Goal: Information Seeking & Learning: Compare options

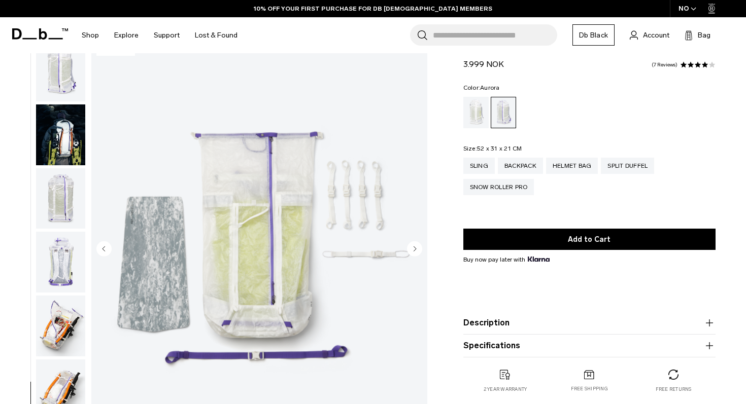
scroll to position [655, 0]
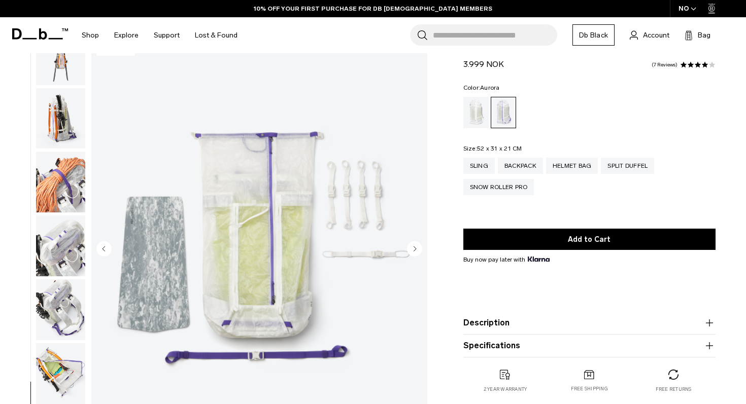
click at [691, 5] on span "button" at bounding box center [694, 9] width 6 height 8
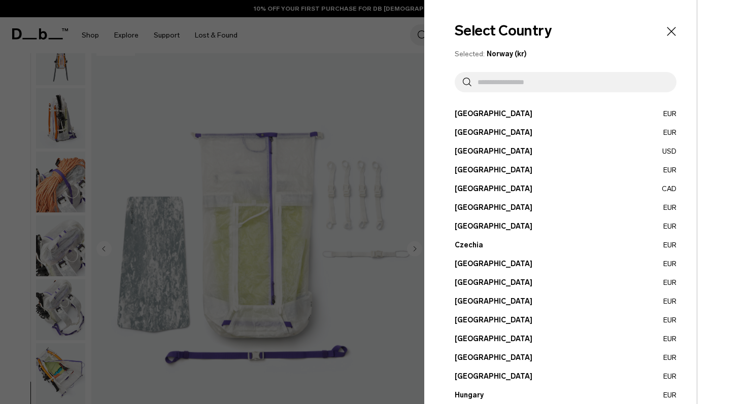
click at [504, 87] on input "text" at bounding box center [569, 82] width 197 height 20
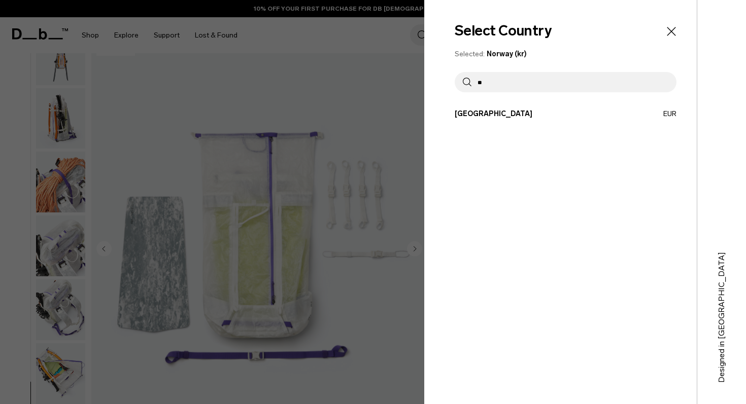
type input "*"
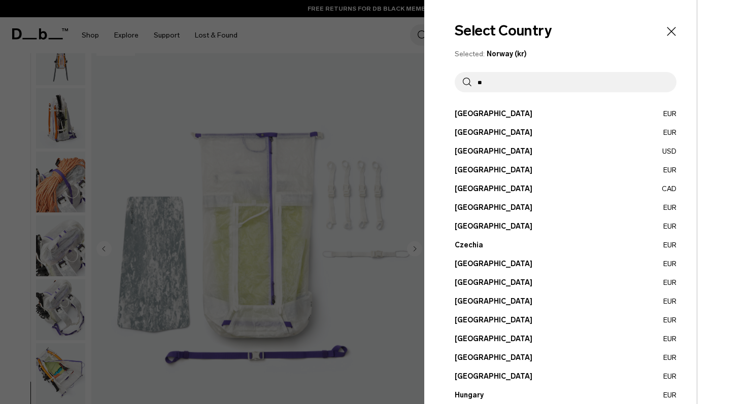
type input "*"
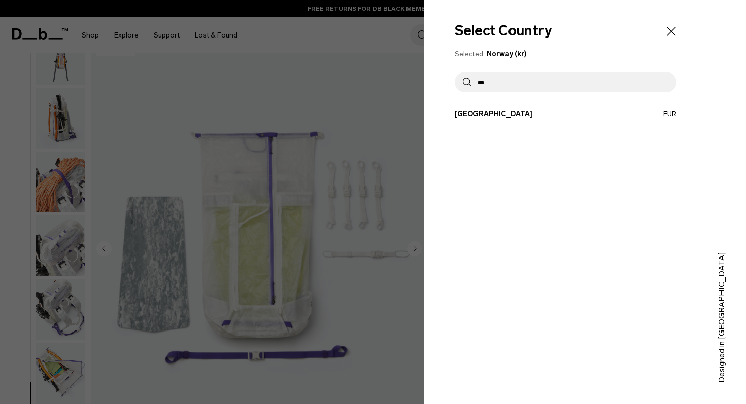
type input "***"
click at [468, 112] on button "Spain EUR" at bounding box center [566, 114] width 222 height 11
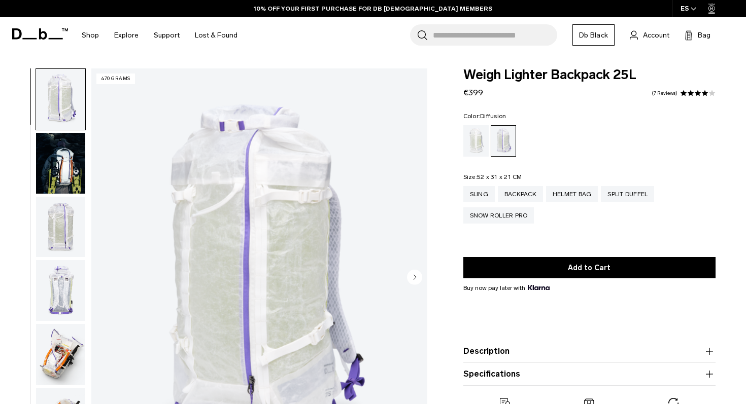
click at [485, 138] on div "Diffusion" at bounding box center [476, 140] width 26 height 31
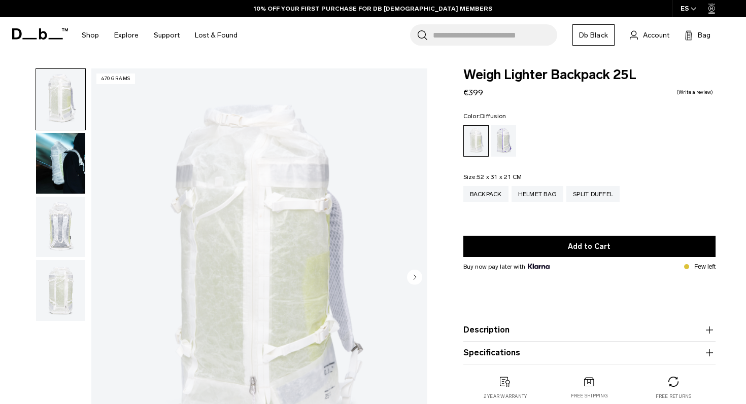
click at [51, 154] on img "button" at bounding box center [60, 163] width 49 height 61
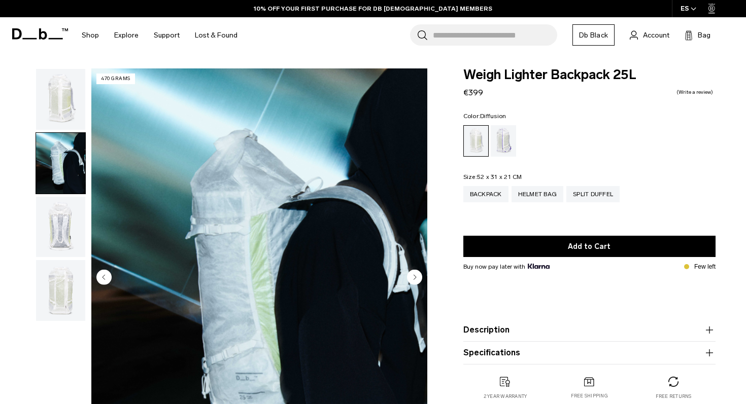
click at [65, 211] on img "button" at bounding box center [60, 227] width 49 height 61
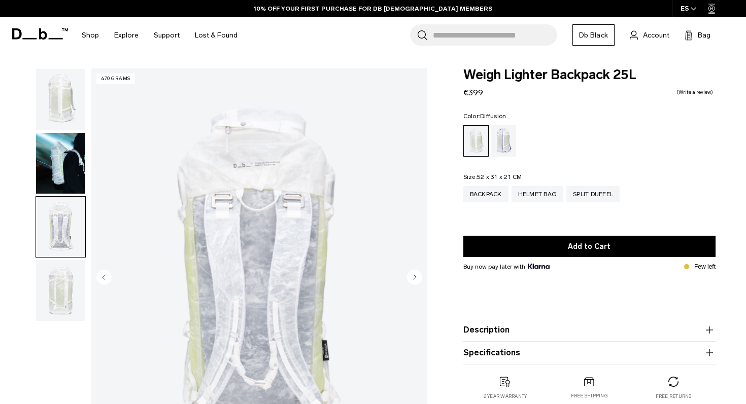
click at [414, 278] on icon "Next slide" at bounding box center [415, 277] width 3 height 5
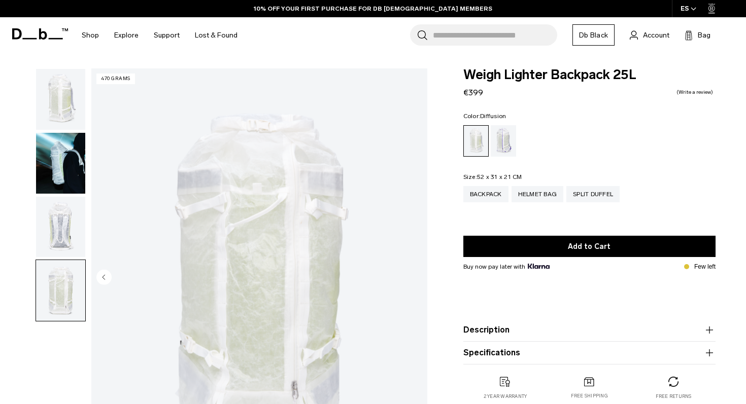
click at [414, 278] on img "4 / 4" at bounding box center [259, 279] width 336 height 420
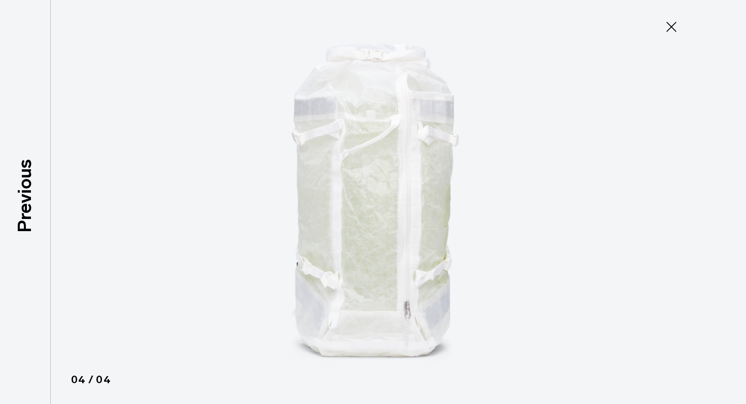
click at [204, 167] on img at bounding box center [373, 202] width 457 height 404
click at [672, 28] on icon at bounding box center [671, 27] width 10 height 10
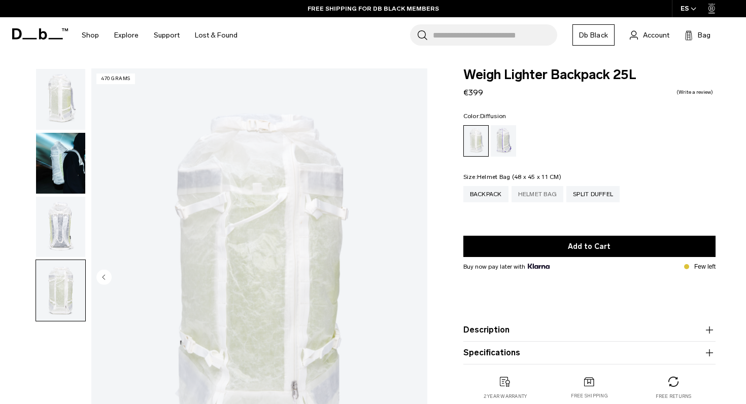
click at [533, 196] on div "Helmet Bag" at bounding box center [538, 194] width 52 height 16
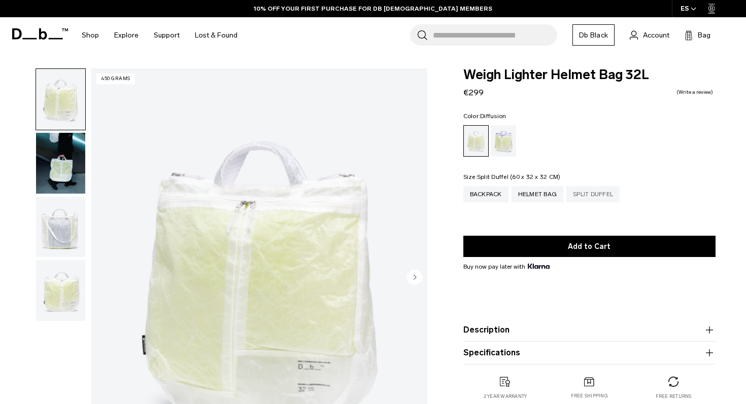
click at [594, 192] on div "Split Duffel" at bounding box center [592, 194] width 53 height 16
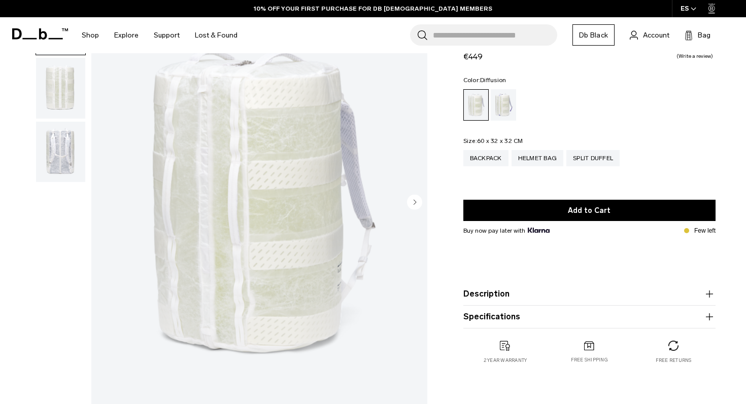
scroll to position [79, 0]
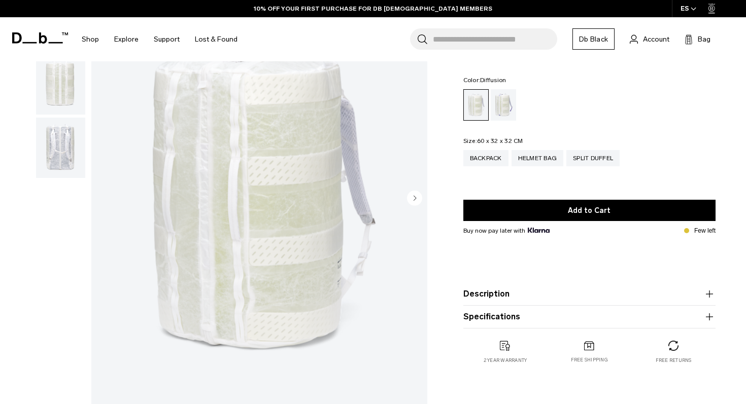
click at [66, 144] on img "button" at bounding box center [60, 148] width 49 height 61
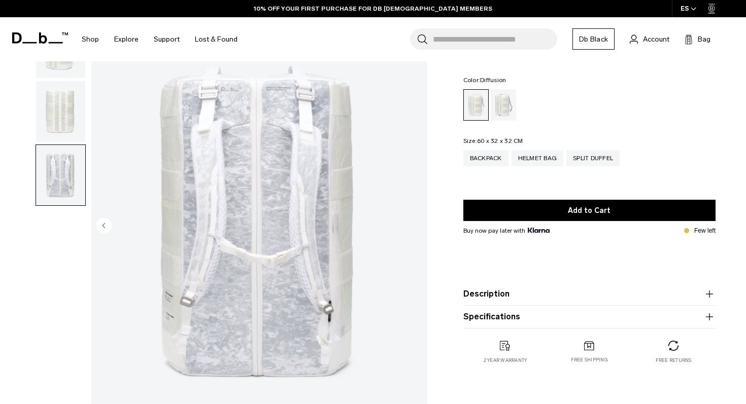
scroll to position [0, 0]
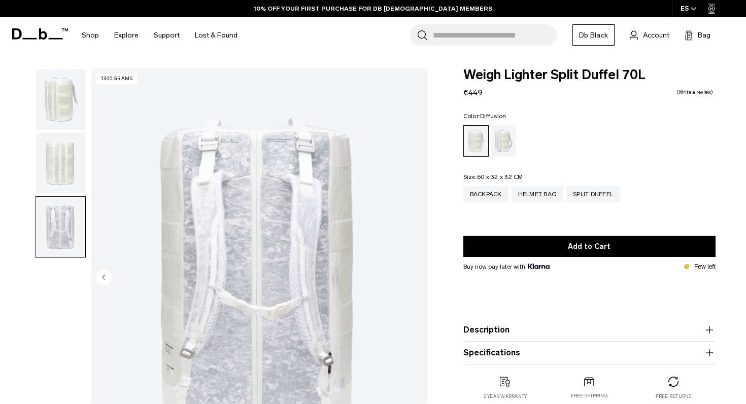
click at [60, 161] on img "button" at bounding box center [60, 163] width 49 height 61
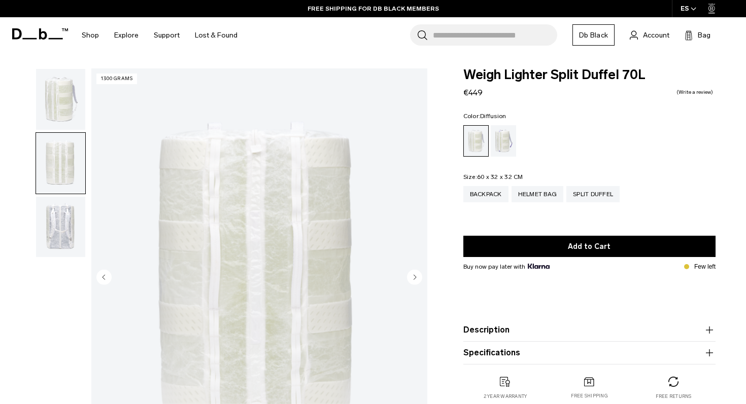
click at [62, 109] on img "button" at bounding box center [60, 99] width 49 height 61
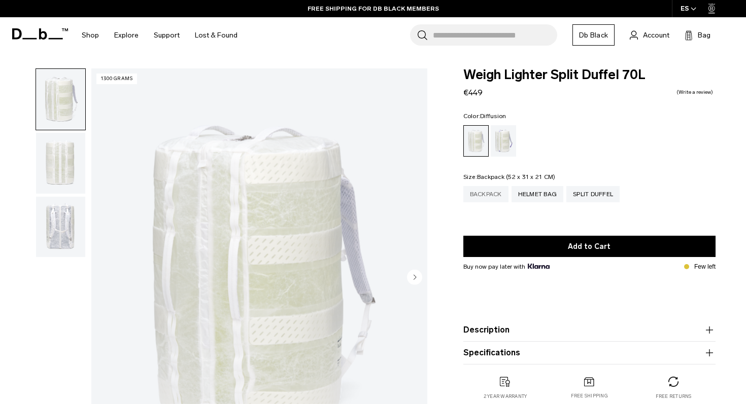
click at [500, 196] on div "Backpack" at bounding box center [485, 194] width 45 height 16
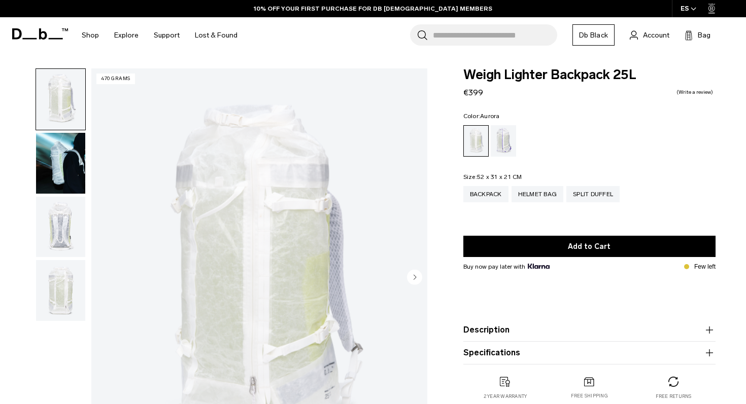
click at [508, 144] on div "Aurora" at bounding box center [504, 140] width 26 height 31
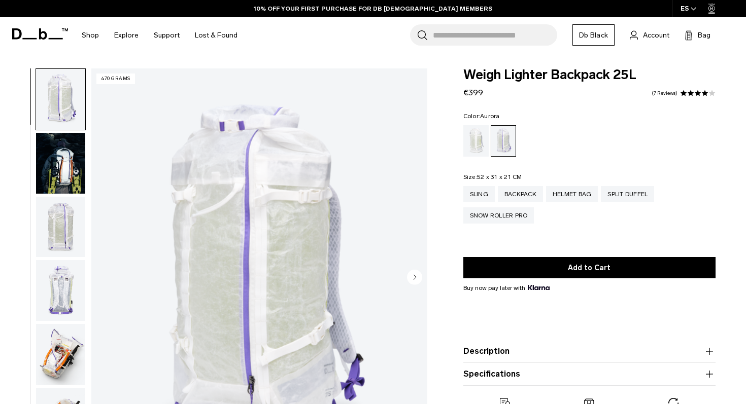
click at [61, 93] on img "button" at bounding box center [60, 99] width 49 height 61
click at [255, 181] on img "1 / 18" at bounding box center [259, 279] width 336 height 420
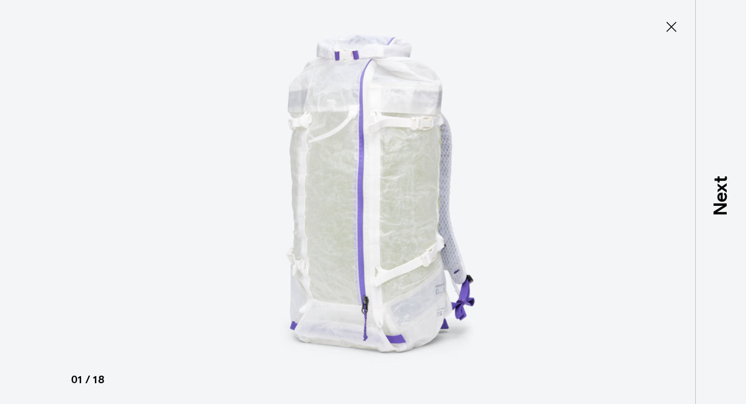
type button "Close"
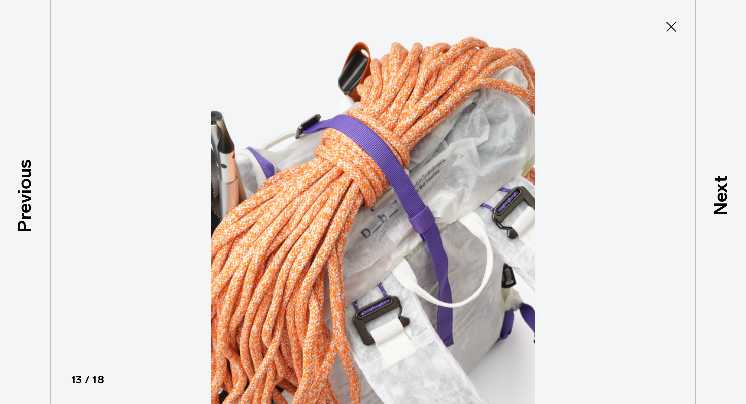
scroll to position [727, 0]
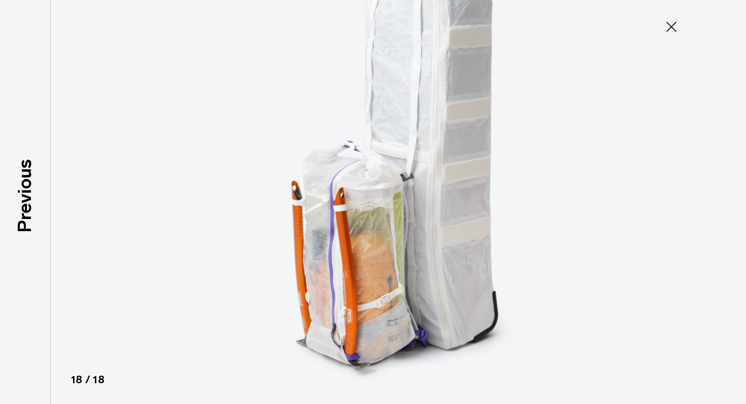
click at [673, 25] on icon at bounding box center [671, 27] width 10 height 10
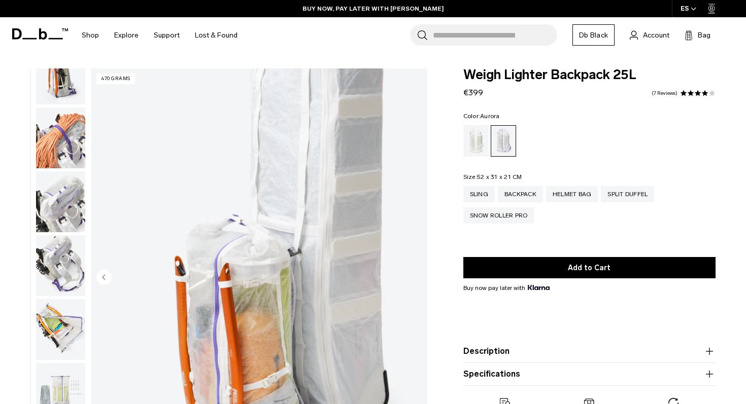
click at [673, 25] on div "Search for Bags, Luggage... Search Close Trending Products All Products Hugger …" at bounding box center [491, 35] width 493 height 36
drag, startPoint x: 464, startPoint y: 74, endPoint x: 547, endPoint y: 74, distance: 82.7
click at [547, 74] on span "Weigh Lighter Backpack 25L" at bounding box center [589, 75] width 252 height 13
copy span "Weigh Lighter"
click at [499, 36] on input "Search for Bags, Luggage..." at bounding box center [495, 34] width 124 height 21
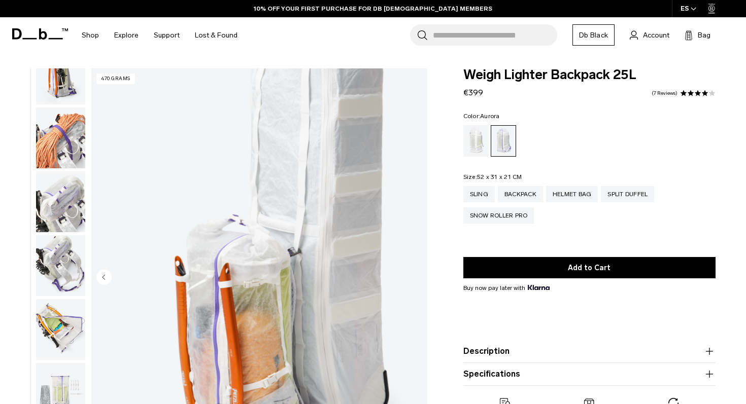
paste input "**********"
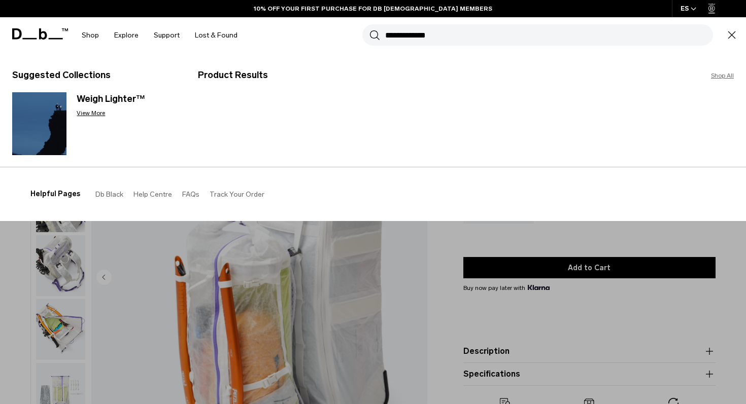
type input "**********"
click at [369, 29] on button "Search" at bounding box center [374, 34] width 11 height 11
